Goal: Complete application form

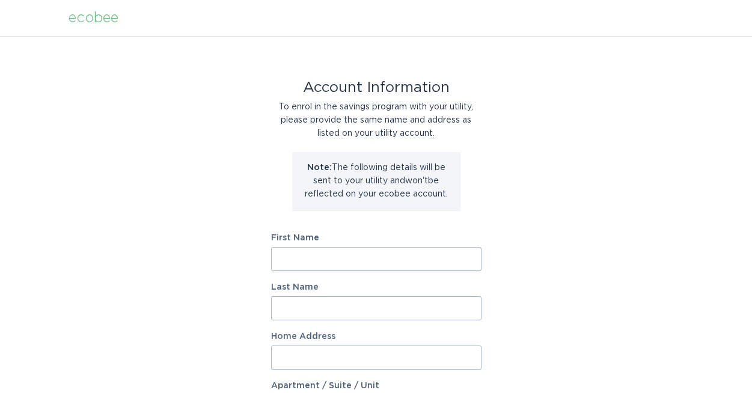
click at [301, 257] on input "First Name" at bounding box center [376, 259] width 210 height 24
type input "[PERSON_NAME]"
type input "[STREET_ADDRESS]"
select select "US"
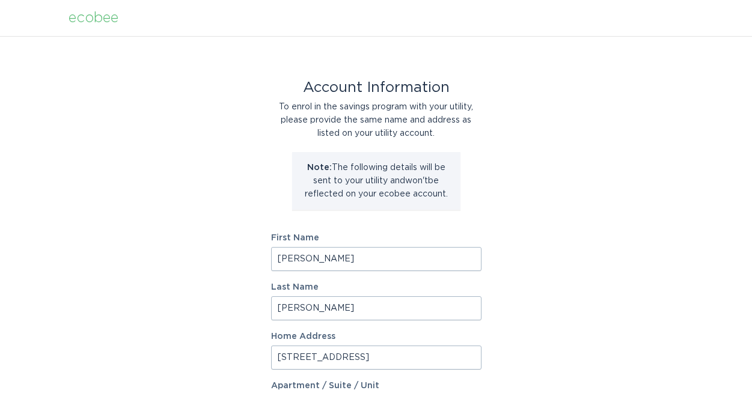
type input "[GEOGRAPHIC_DATA]"
type input "46075"
select select "IN"
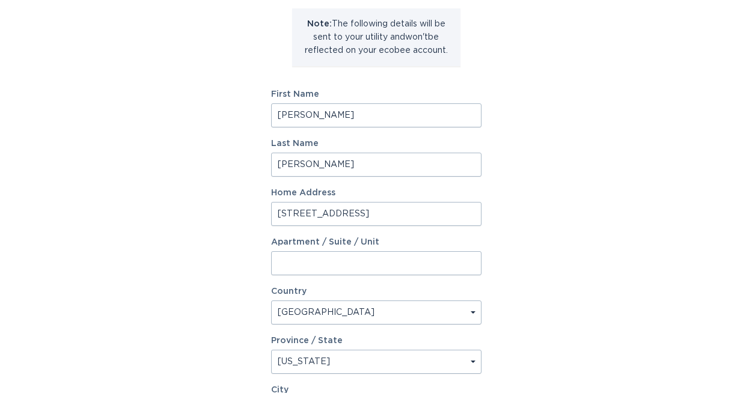
scroll to position [263, 0]
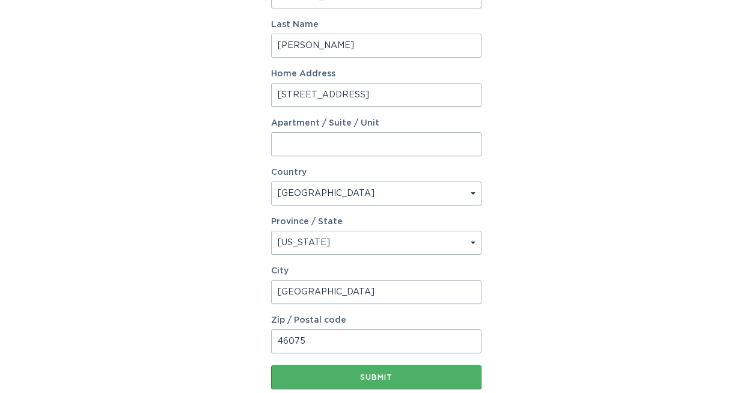
click at [354, 383] on button "Submit" at bounding box center [376, 377] width 210 height 24
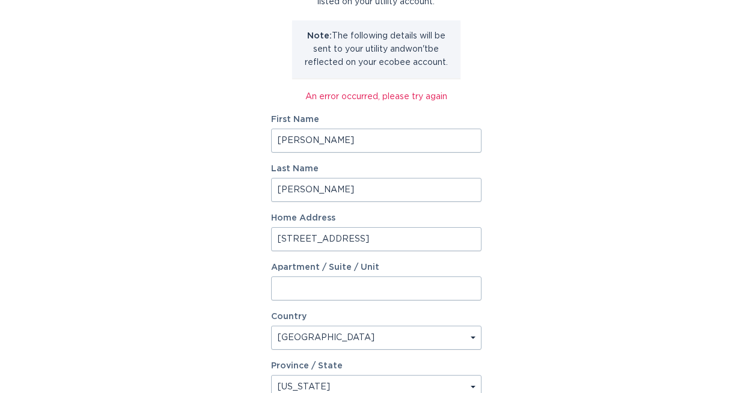
scroll to position [0, 0]
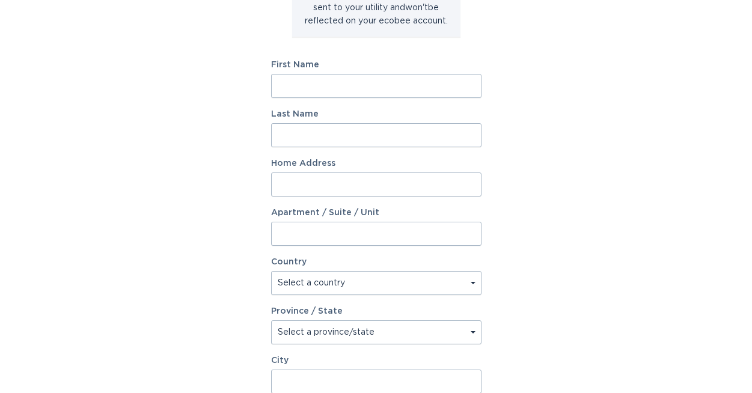
scroll to position [219, 0]
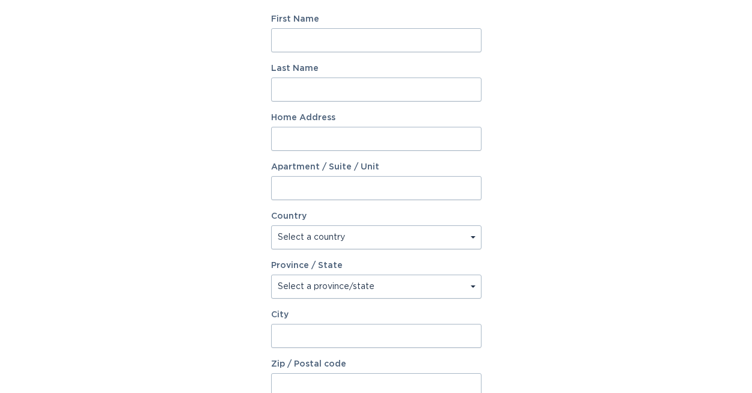
click at [301, 41] on input "First Name" at bounding box center [376, 40] width 210 height 24
type input "[PERSON_NAME]"
type input "[STREET_ADDRESS]"
select select "US"
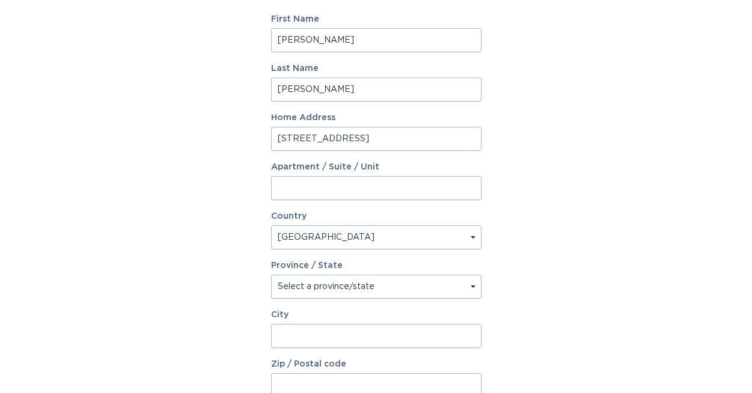
type input "Whitestown"
type input "46075"
select select "IN"
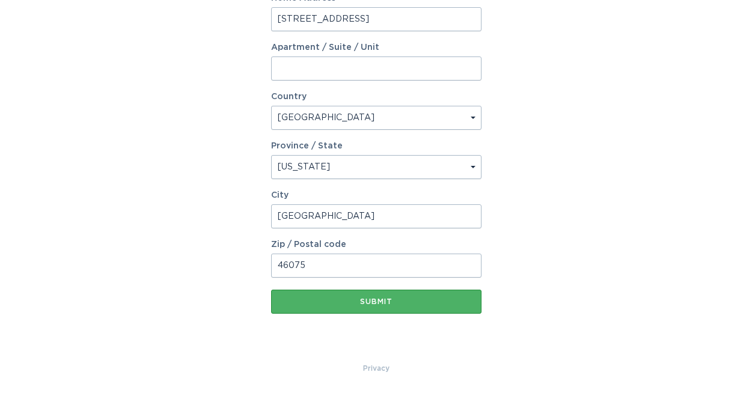
click at [312, 311] on button "Submit" at bounding box center [376, 302] width 210 height 24
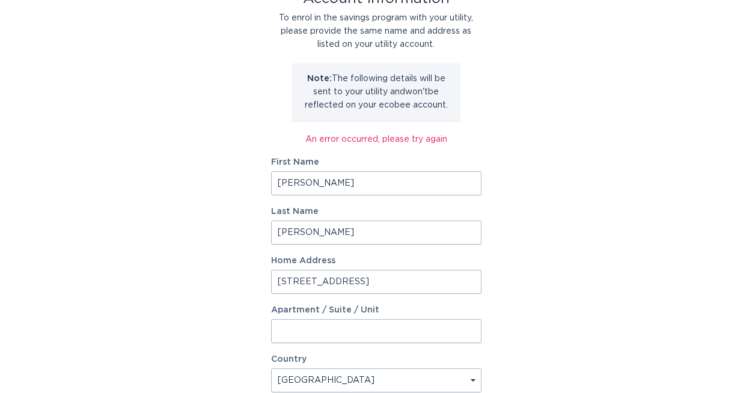
scroll to position [0, 0]
